Goal: Information Seeking & Learning: Learn about a topic

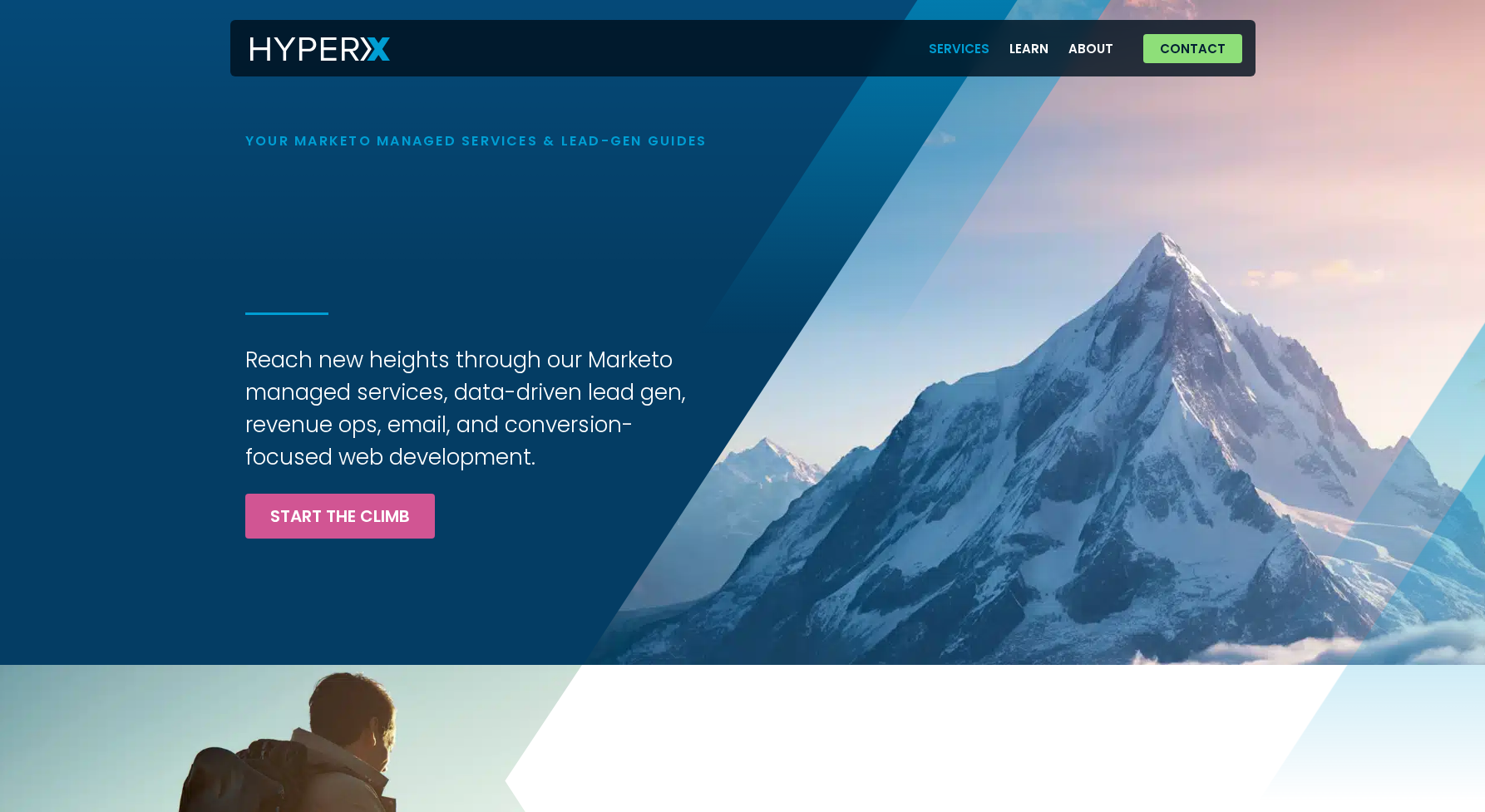
click at [973, 46] on link "Services" at bounding box center [959, 49] width 81 height 34
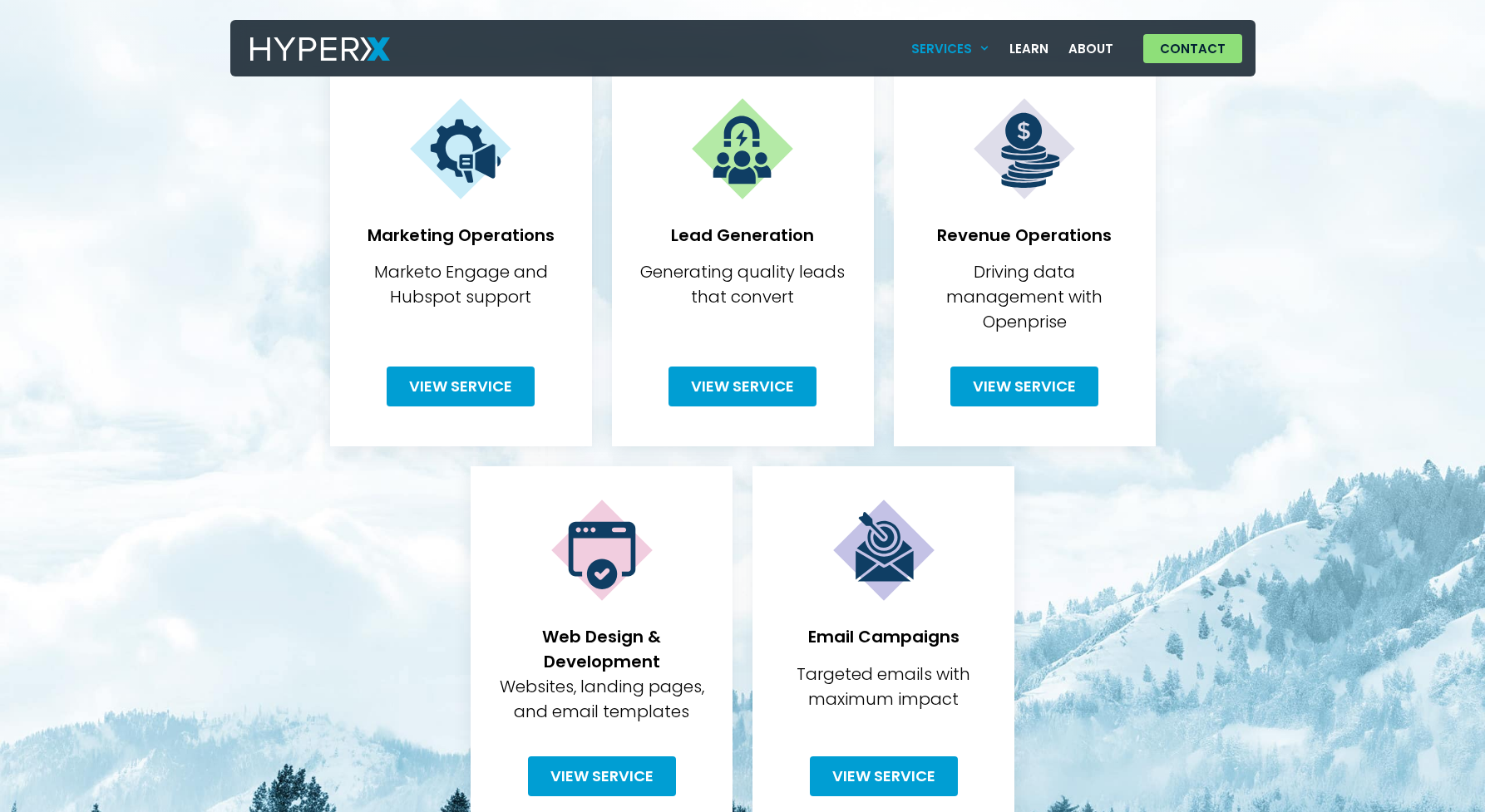
scroll to position [456, 0]
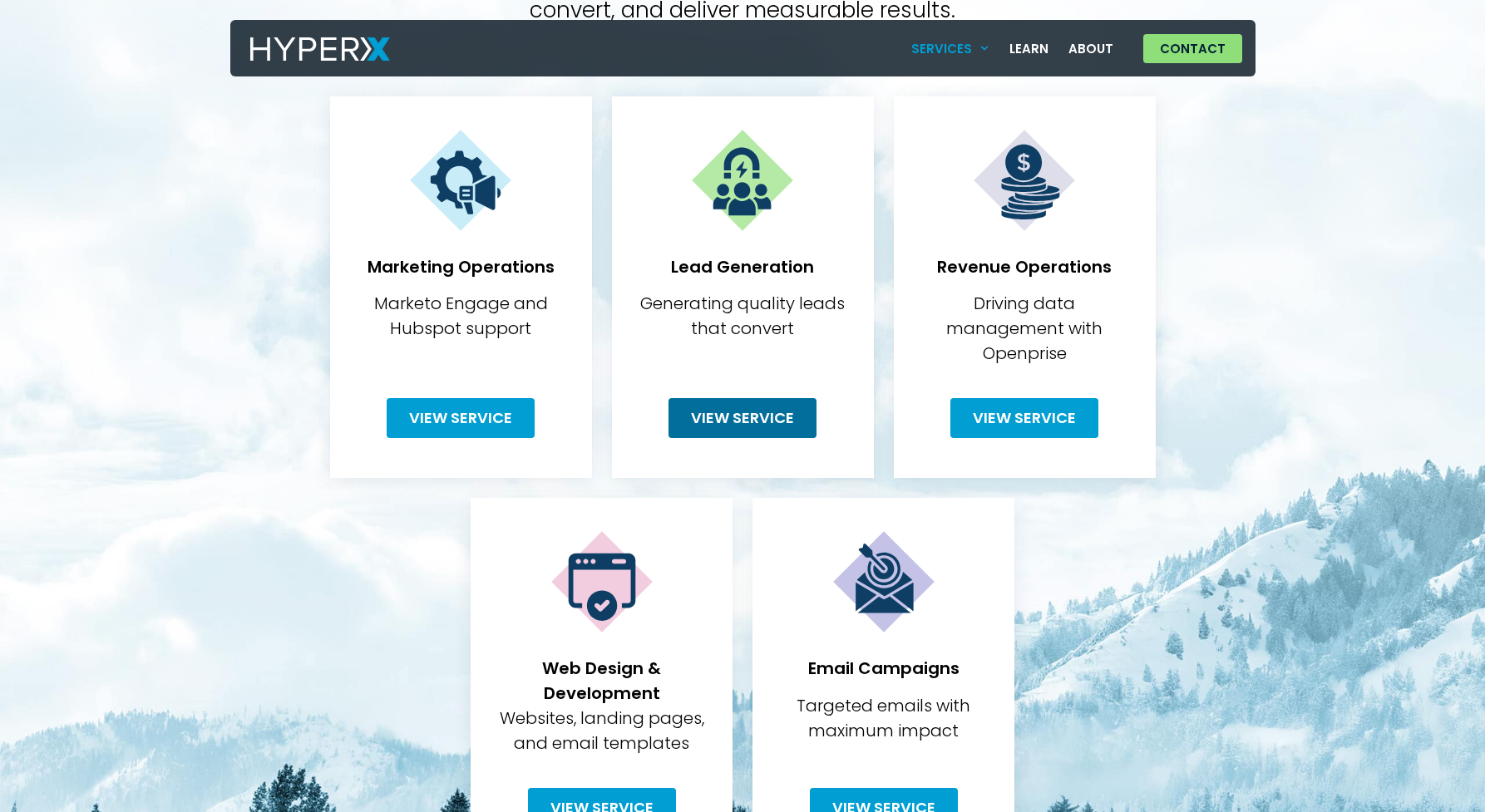
click at [775, 411] on span "View Service" at bounding box center [742, 419] width 104 height 15
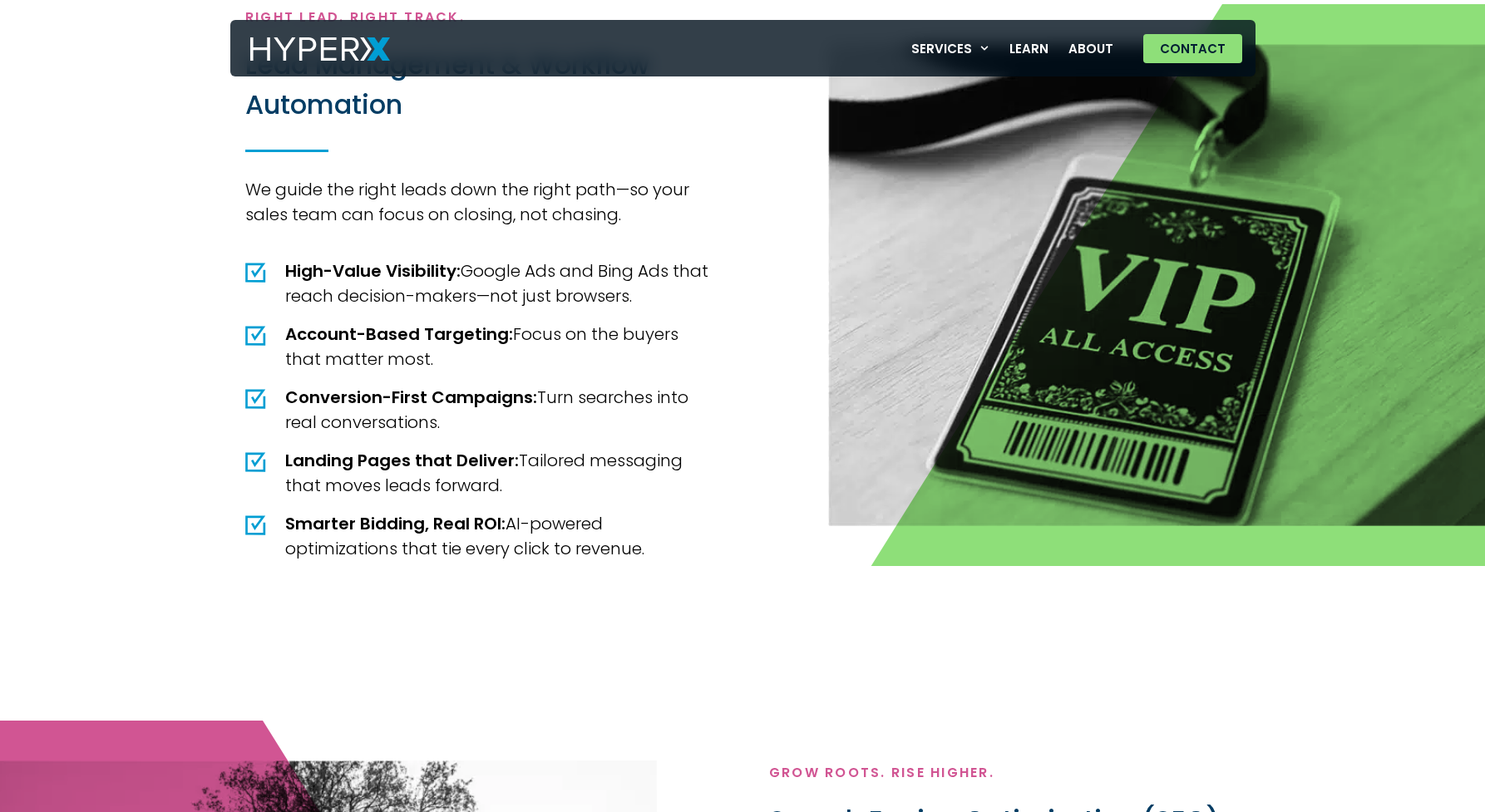
scroll to position [2122, 0]
